Goal: Task Accomplishment & Management: Use online tool/utility

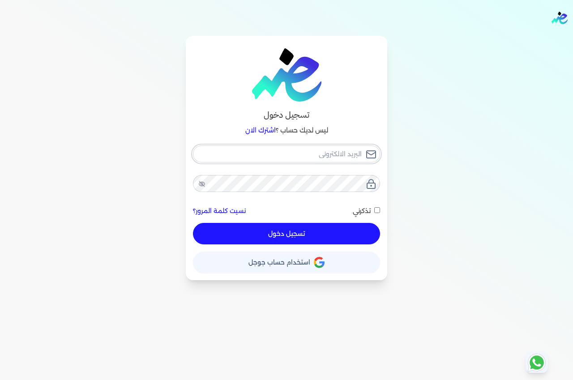
click at [333, 153] on input "email" at bounding box center [286, 153] width 187 height 17
type input "e"
checkbox input "false"
type input "el"
checkbox input "false"
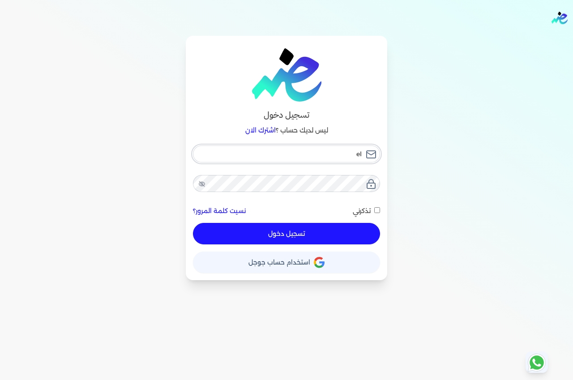
type input "elm"
checkbox input "false"
type input "elma"
checkbox input "false"
type input "elman"
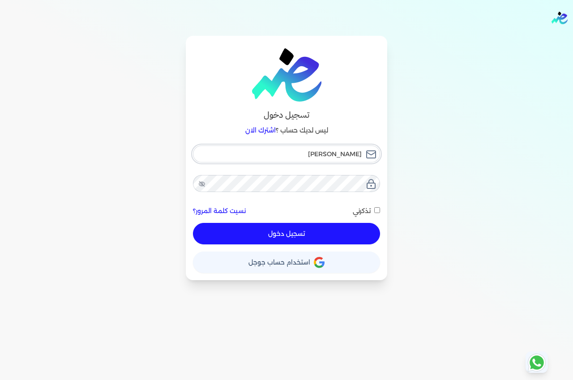
checkbox input "false"
type input "elmans"
checkbox input "false"
type input "elmansh"
checkbox input "false"
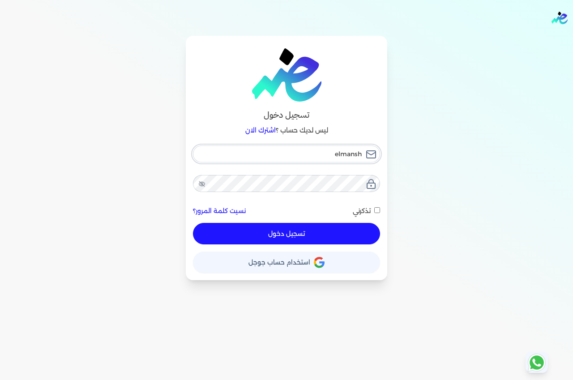
type input "elmanshi"
checkbox input "false"
type input "elmanshia"
checkbox input "false"
type input "elmanshiap"
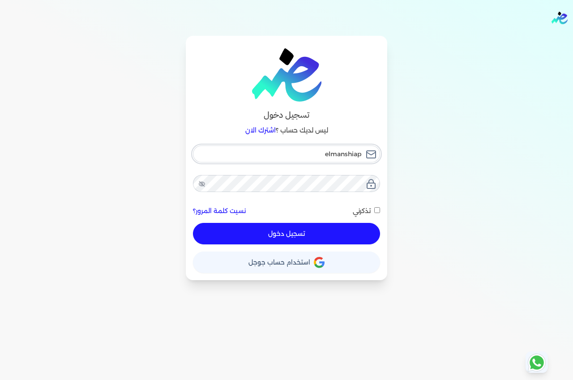
checkbox input "false"
type input "elmanshiaph"
checkbox input "false"
type input "elmanshiapha"
checkbox input "false"
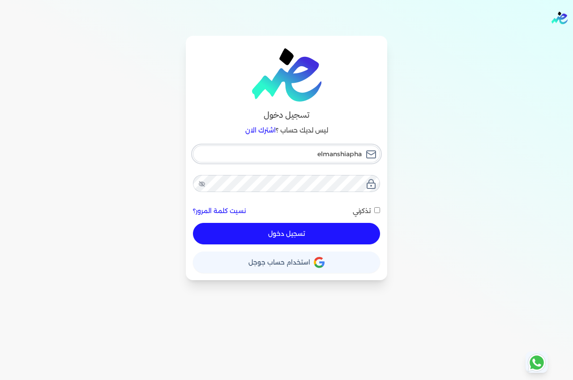
type input "elmanshiaphar"
checkbox input "false"
type input "elmanshiapharm"
checkbox input "false"
type input "elmanshiapharma"
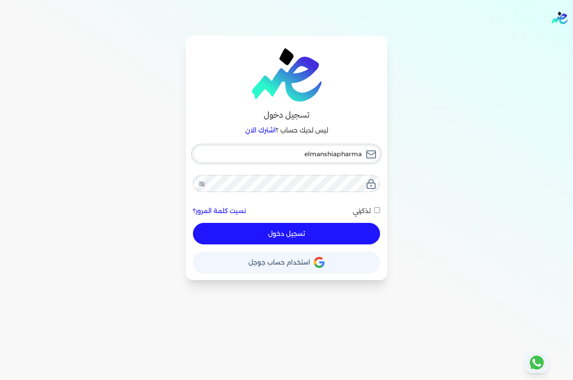
checkbox input "false"
type input "elmanshiapharmac"
checkbox input "false"
type input "elmanshiapharmacy"
checkbox input "false"
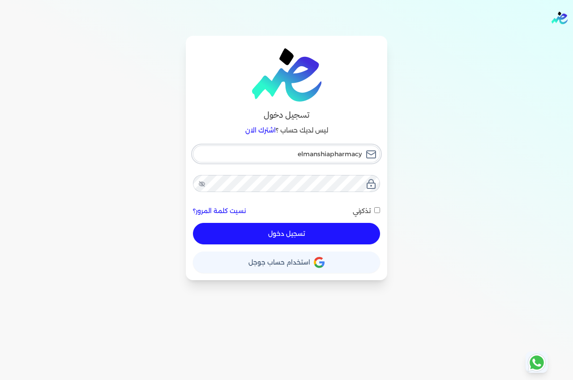
type input "elmanshiapharmacy@"
checkbox input "false"
type input "elmanshiapharmacy@g"
checkbox input "false"
type input "elmanshiapharmacy@gm"
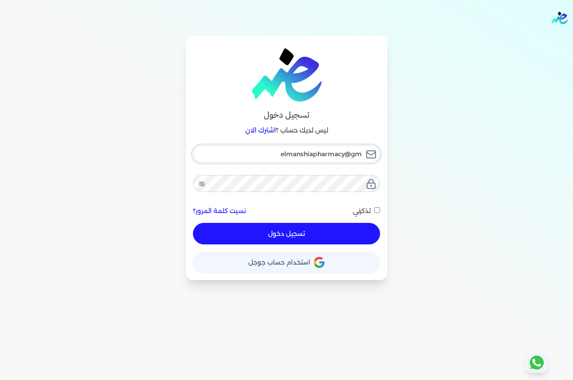
checkbox input "false"
type input "elmanshiapharmacy@gma"
checkbox input "false"
type input "elmanshiapharmacy@gmai"
checkbox input "false"
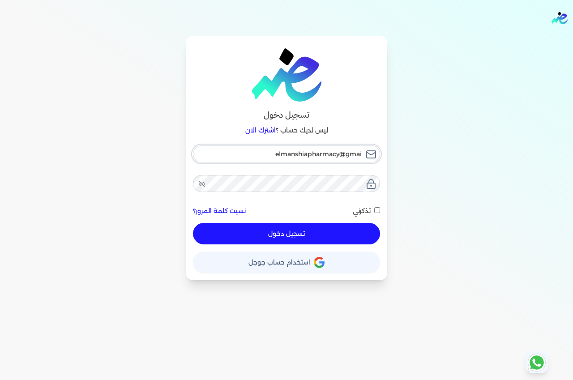
type input "elmanshiapharmacy@gmail"
checkbox input "false"
type input "elmanshiapharmacy@gmail."
checkbox input "false"
type input "elmanshiapharmacy@gmail.c"
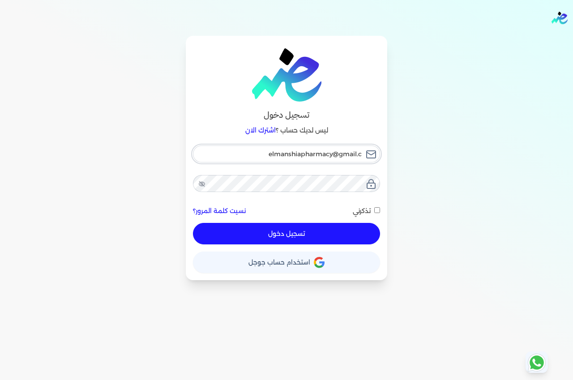
checkbox input "false"
type input "elmanshiapharmacy@gmail.co"
checkbox input "false"
type input "elmanshiapharmacy@gmail.com"
checkbox input "false"
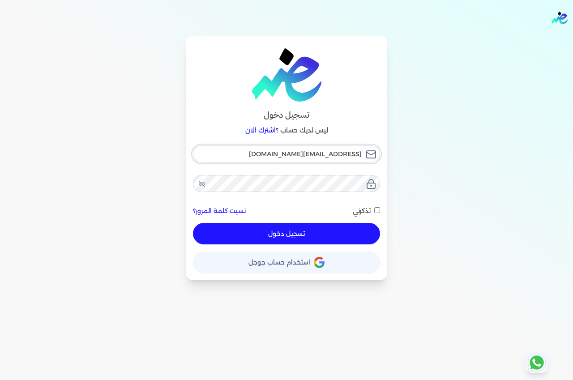
type input "elmanshiapharmacy@gmail.com"
click at [333, 227] on button "تسجيل دخول" at bounding box center [286, 233] width 187 height 21
checkbox input "false"
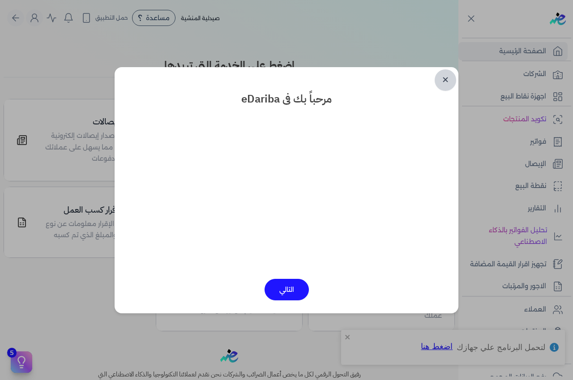
click at [444, 79] on link "✕" at bounding box center [444, 79] width 21 height 21
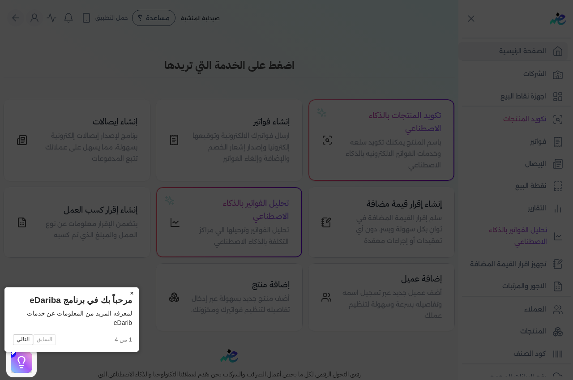
click at [124, 290] on button "×" at bounding box center [131, 293] width 14 height 13
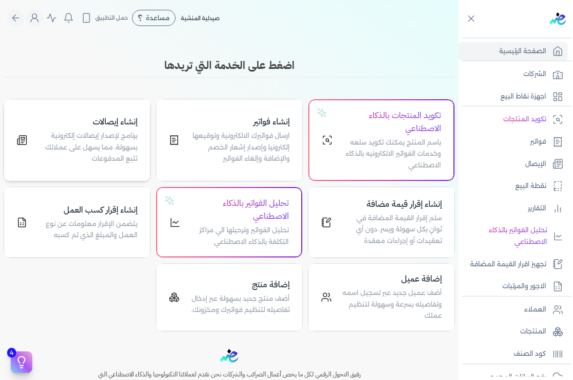
click at [93, 137] on p "برنامج لإصدار إيصالات إلكترونية بسهولة، مما يسهل على عملائك تتبع المدفوعات" at bounding box center [87, 147] width 99 height 34
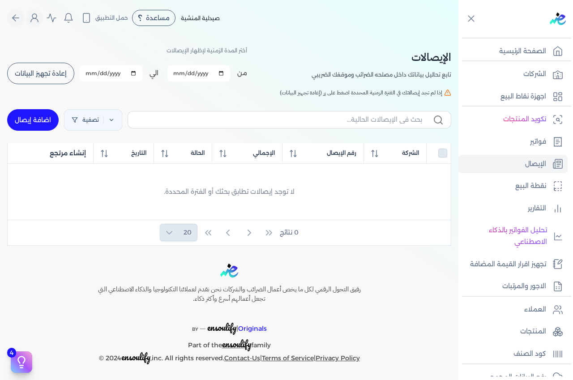
click at [38, 119] on link "اضافة إيصال" at bounding box center [32, 119] width 51 height 21
select select
select select "EGP"
select select "EGS"
select select "B"
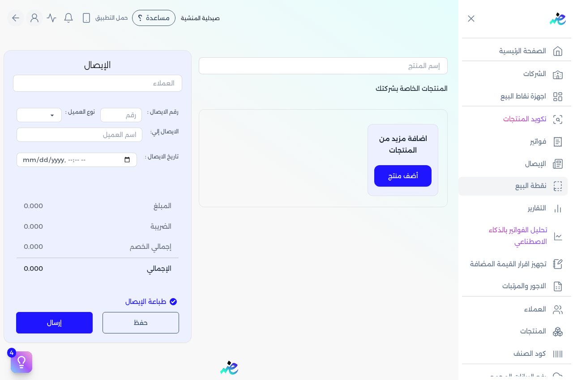
type input "1"
select select "P"
type input "عميل نقدي"
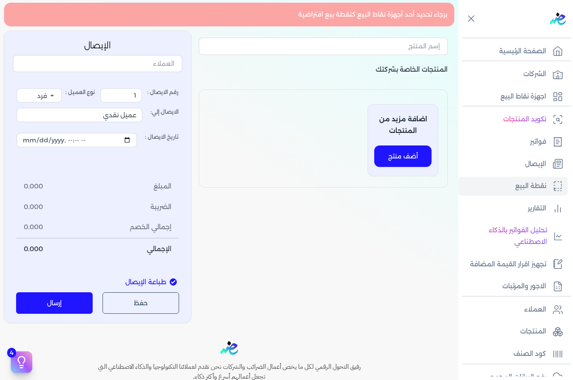
scroll to position [45, 0]
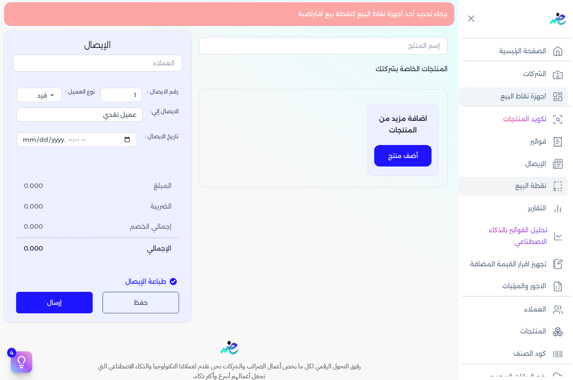
click at [534, 94] on p "اجهزة نقاط البيع" at bounding box center [523, 97] width 46 height 12
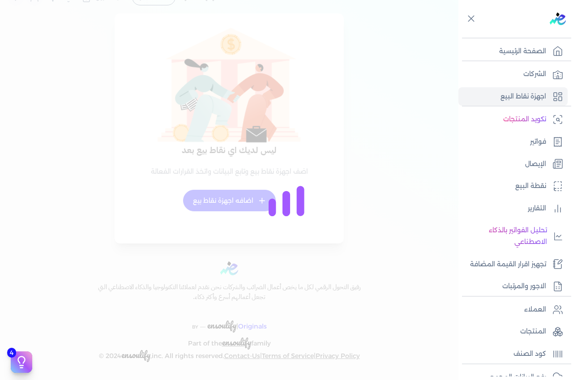
scroll to position [21, 0]
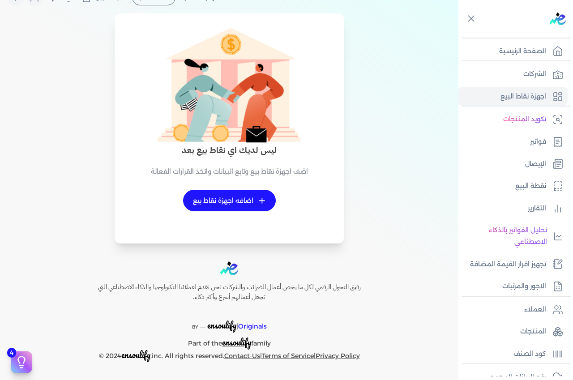
click at [220, 200] on link "+ اضافه اجهزة نقاط بيع" at bounding box center [229, 200] width 93 height 21
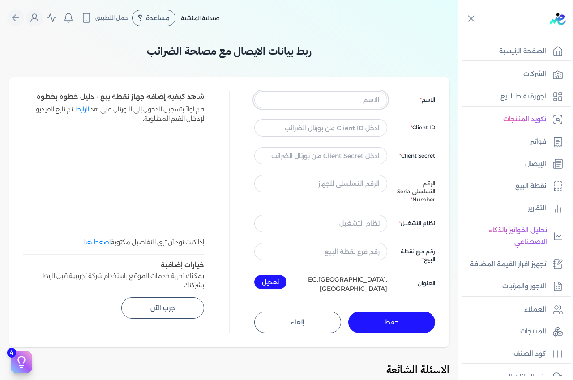
click at [361, 103] on input "text" at bounding box center [320, 99] width 133 height 17
type input "a"
click at [368, 130] on input "text" at bounding box center [320, 127] width 133 height 17
click at [357, 127] on input "text" at bounding box center [320, 127] width 133 height 17
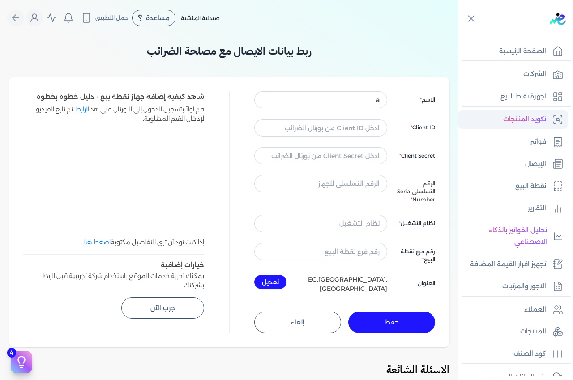
click at [525, 119] on p "تكويد المنتجات" at bounding box center [524, 120] width 43 height 12
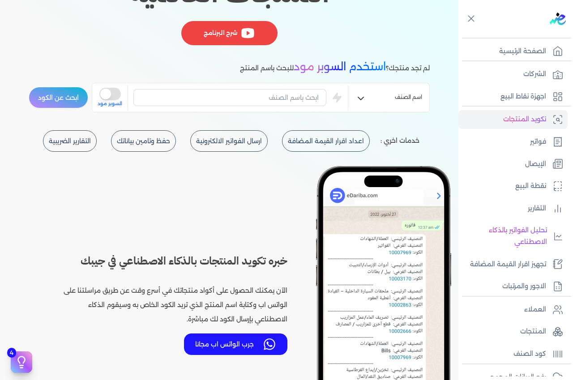
scroll to position [179, 0]
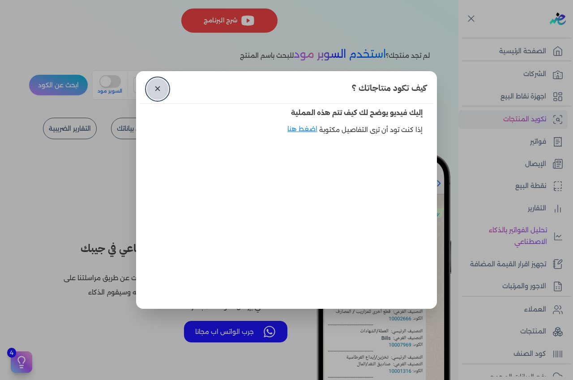
click at [159, 90] on link "✕" at bounding box center [157, 88] width 21 height 21
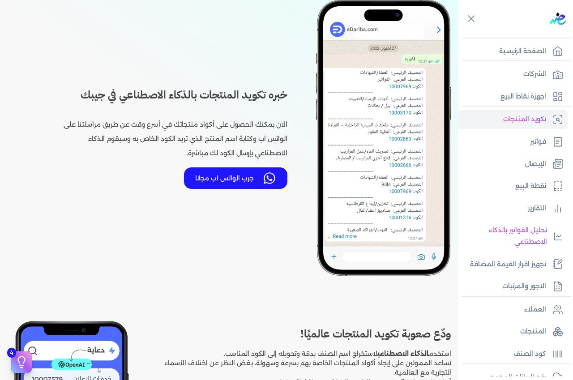
scroll to position [403, 0]
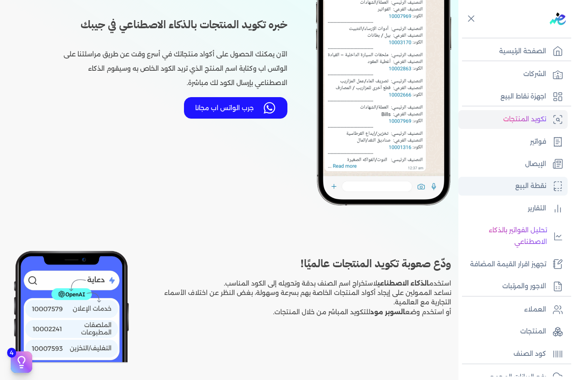
click at [529, 183] on p "نقطة البيع" at bounding box center [530, 186] width 31 height 12
select select
select select "EGP"
select select "EGS"
select select "B"
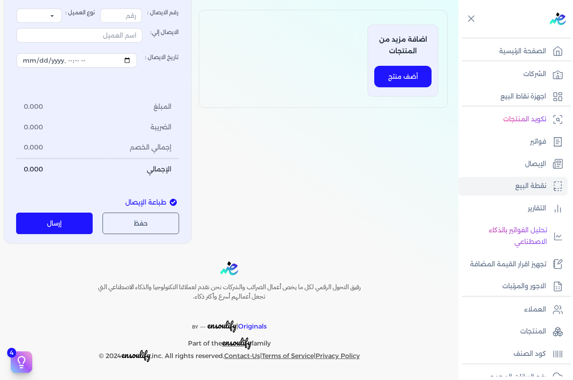
type input "1"
select select "P"
type input "عميل نقدي"
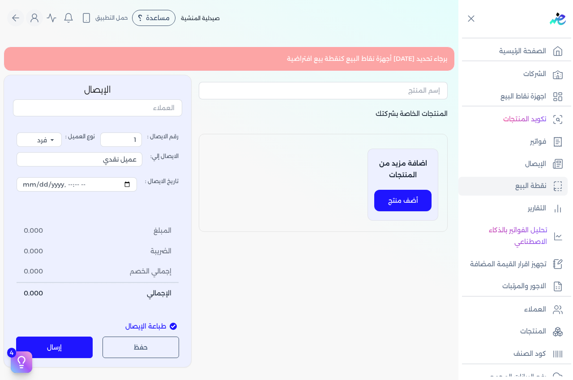
click at [401, 199] on button "أضف منتج" at bounding box center [402, 200] width 57 height 21
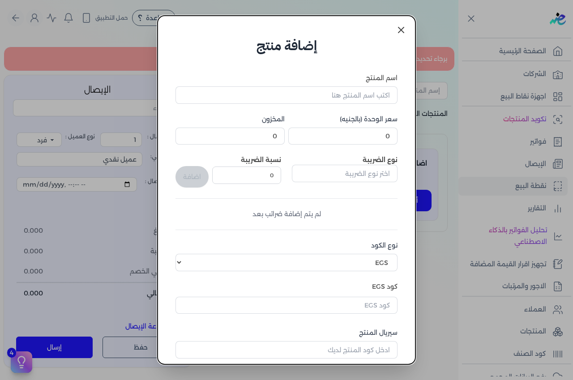
click at [399, 28] on icon at bounding box center [400, 29] width 5 height 5
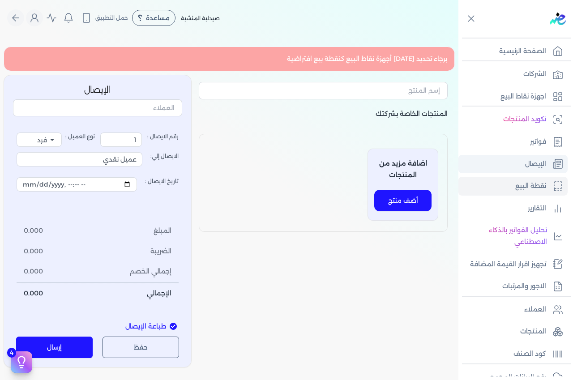
click at [533, 165] on p "الإيصال" at bounding box center [535, 164] width 21 height 12
